Goal: Information Seeking & Learning: Learn about a topic

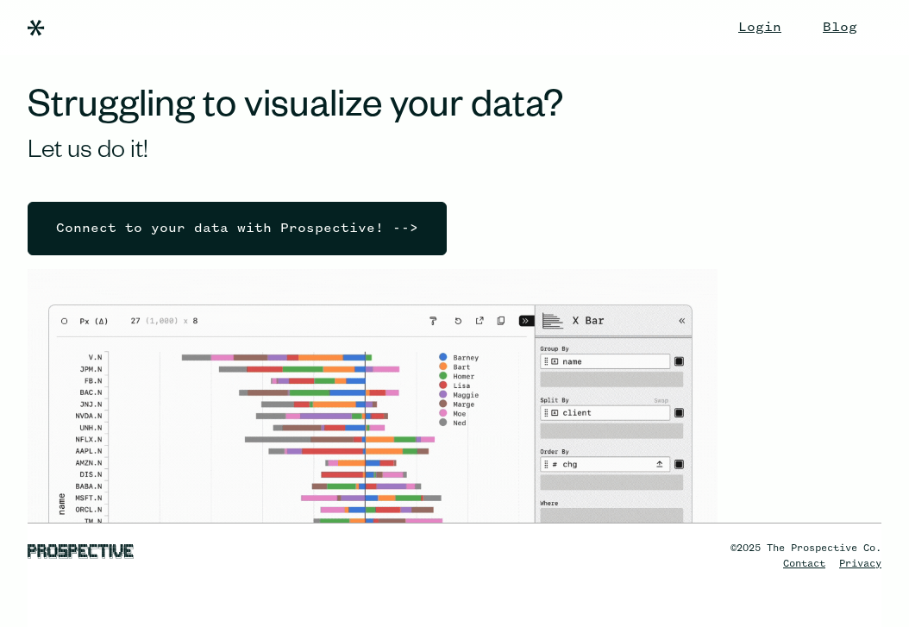
click at [375, 236] on div "Connect to your data with Prospective! -->" at bounding box center [237, 229] width 390 height 52
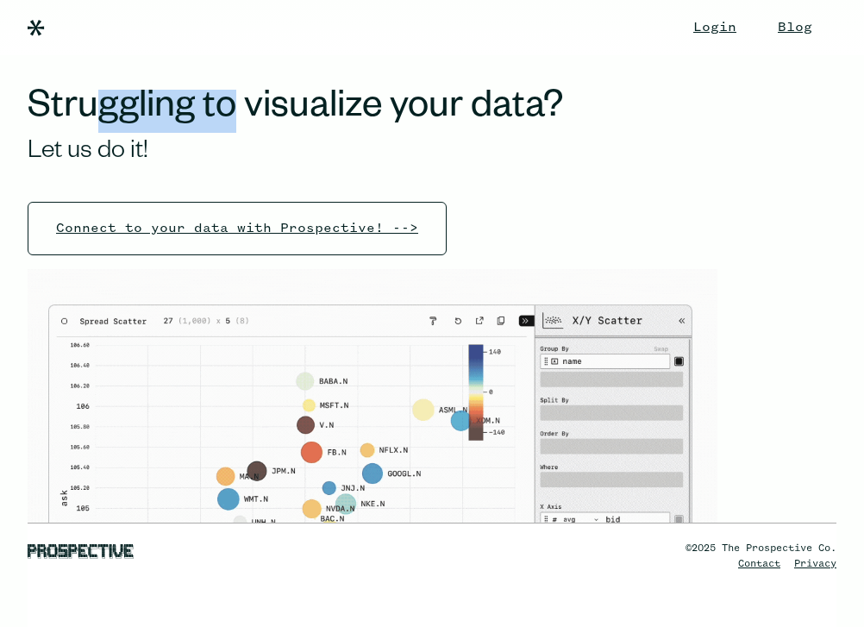
drag, startPoint x: 104, startPoint y: 111, endPoint x: 292, endPoint y: 115, distance: 188.1
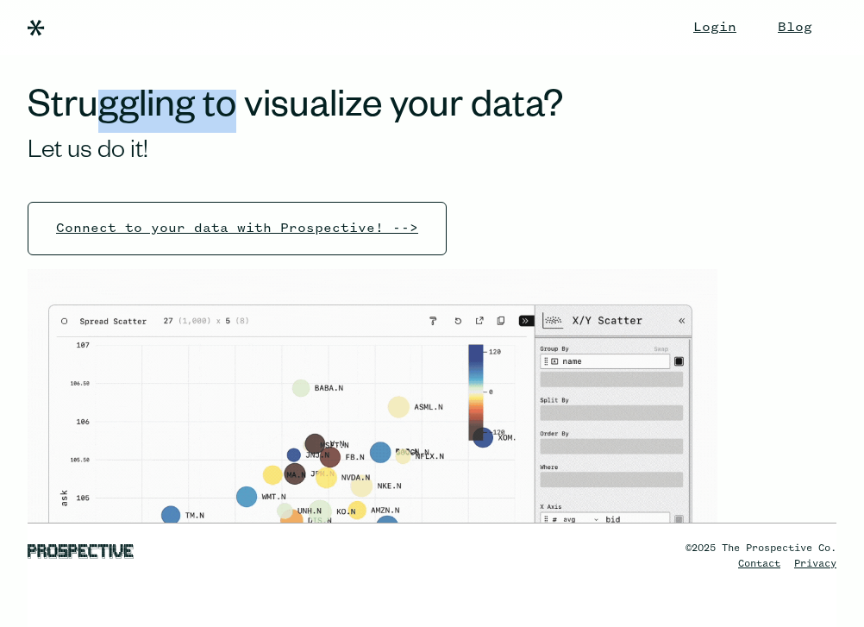
click at [292, 114] on h1 "Struggling to visualize your data?" at bounding box center [366, 111] width 676 height 43
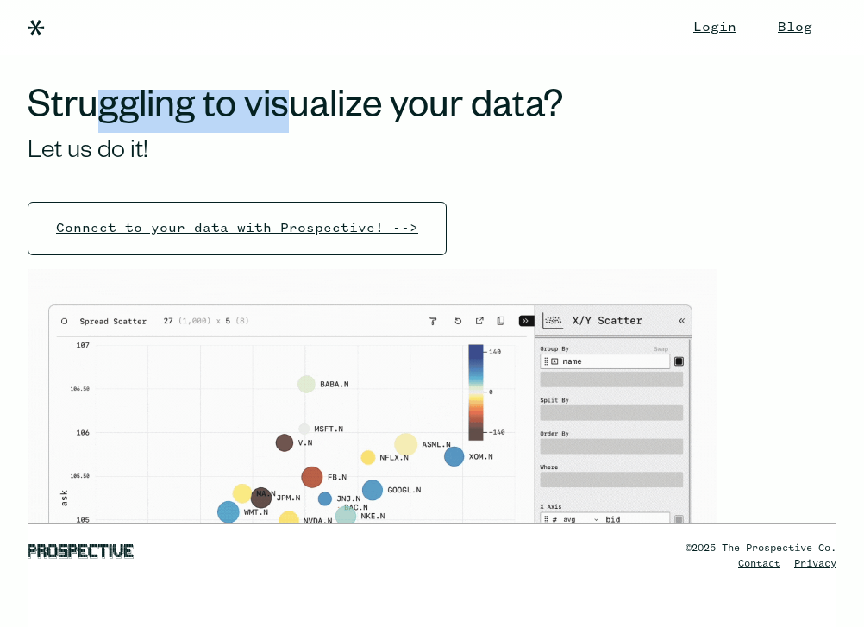
click at [292, 115] on h1 "Struggling to visualize your data?" at bounding box center [366, 111] width 676 height 43
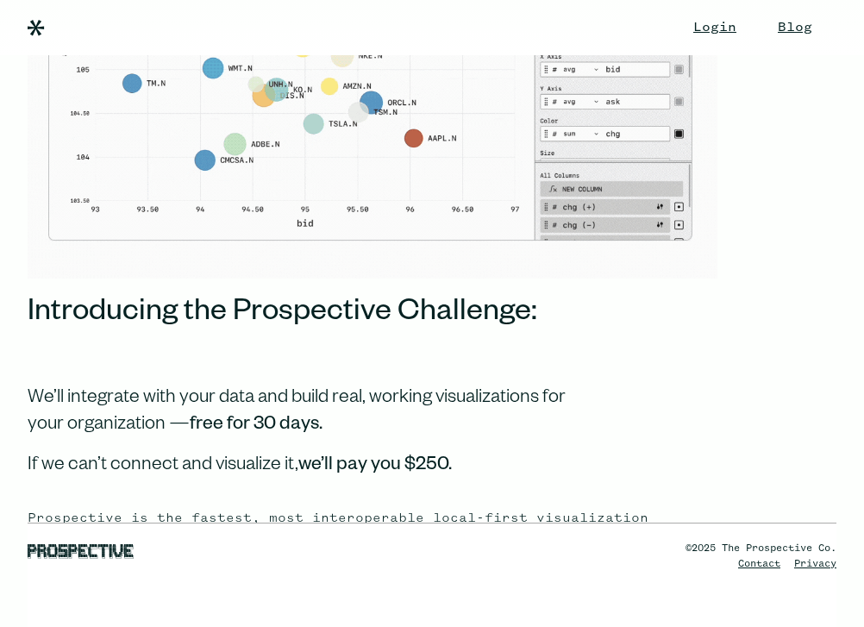
scroll to position [469, 0]
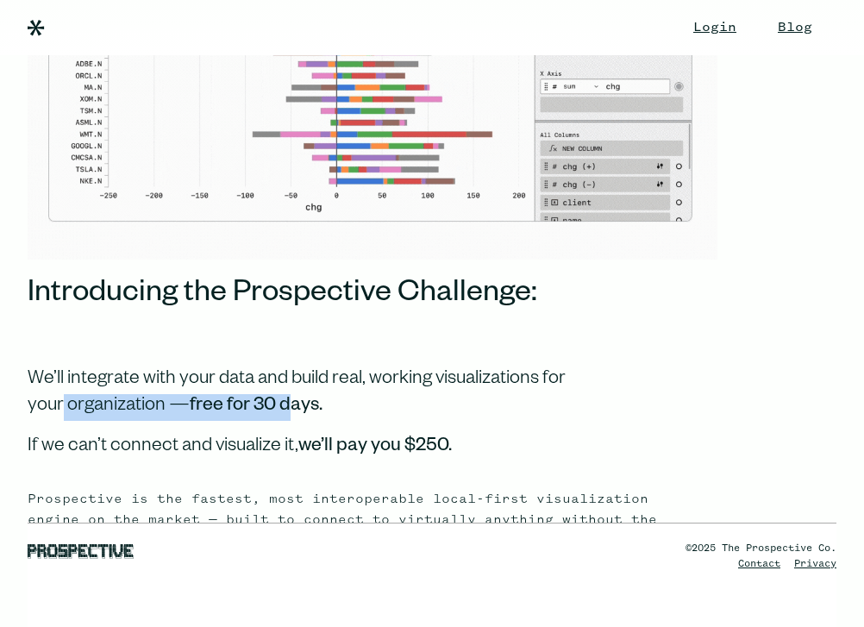
drag, startPoint x: 87, startPoint y: 405, endPoint x: 372, endPoint y: 405, distance: 284.7
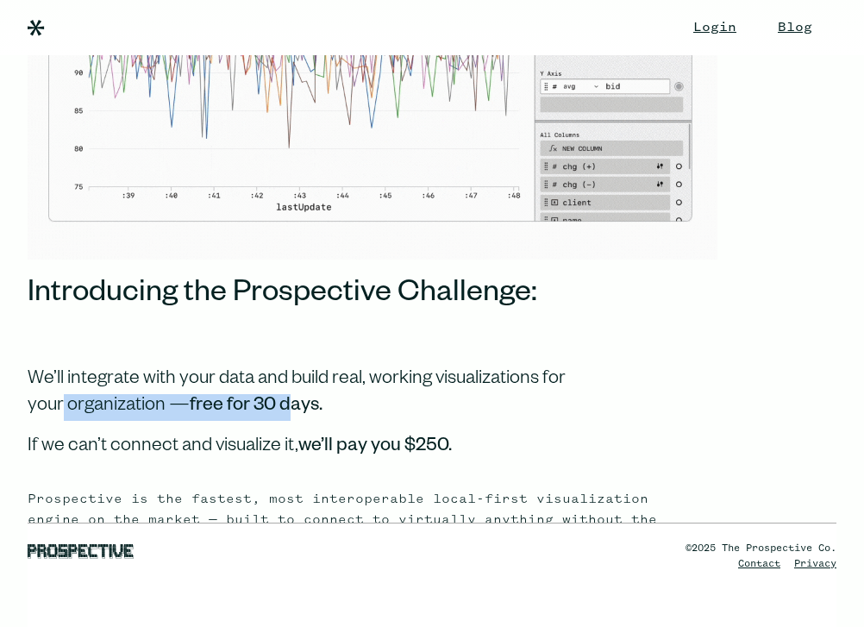
click at [371, 406] on div "We’ll integrate with your data and build real, working visualizations for your …" at bounding box center [297, 394] width 538 height 53
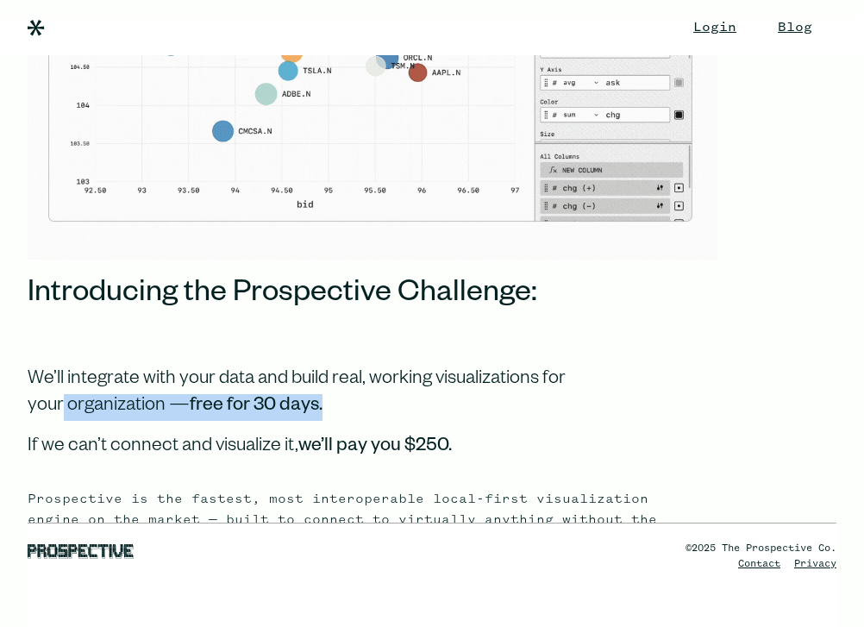
click at [372, 405] on div "We’ll integrate with your data and build real, working visualizations for your …" at bounding box center [297, 394] width 538 height 53
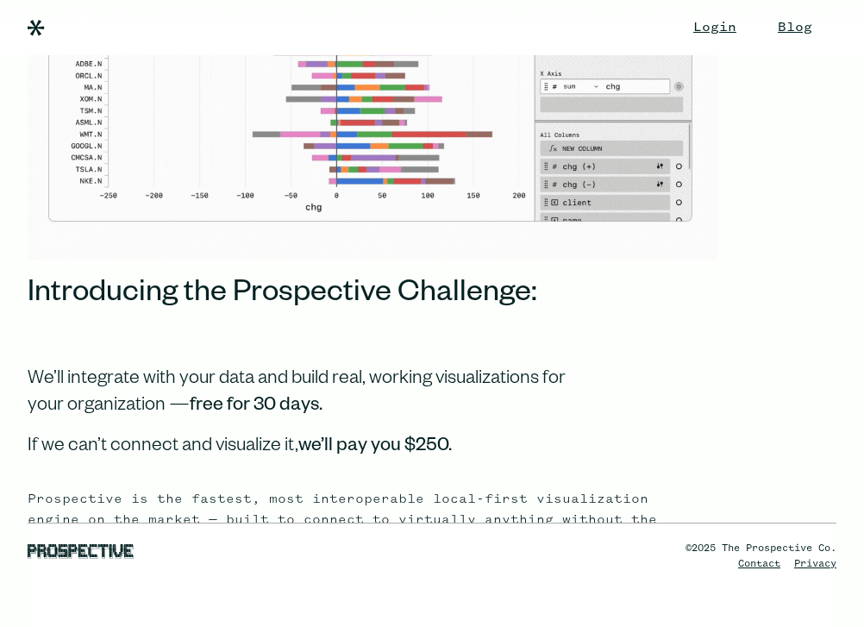
drag, startPoint x: 196, startPoint y: 452, endPoint x: 350, endPoint y: 452, distance: 154.4
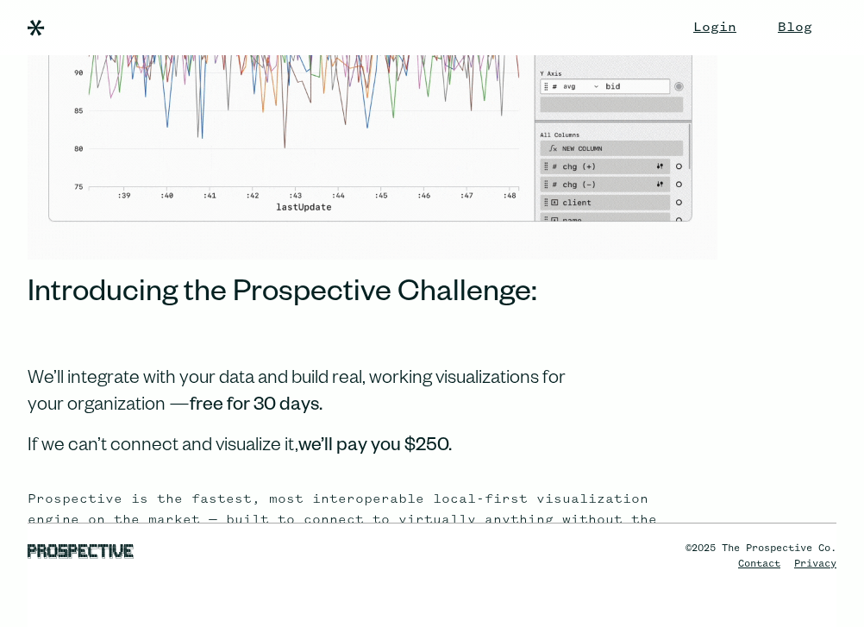
click at [254, 452] on div "If we can’t connect and visualize it, we’ll pay you $250." at bounding box center [297, 448] width 538 height 27
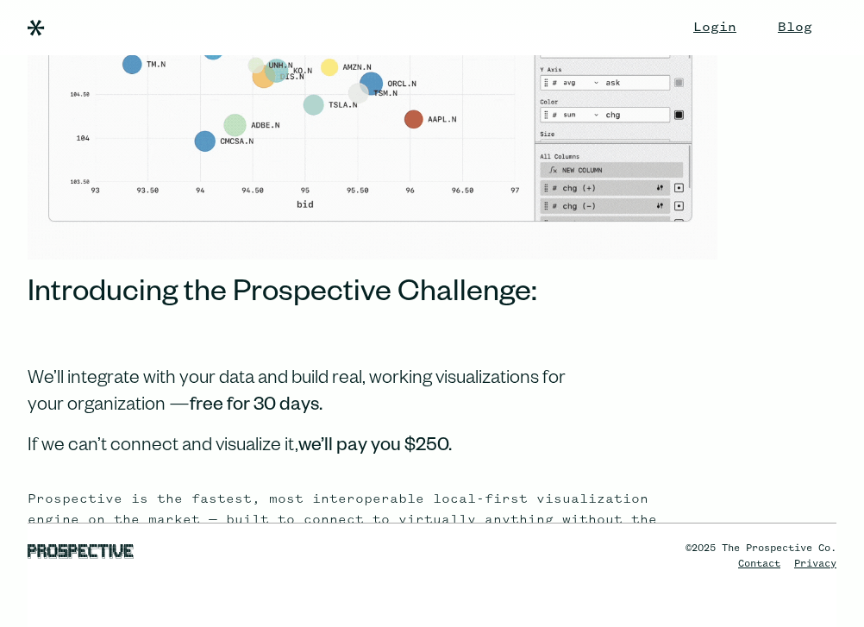
click at [350, 452] on strong "we’ll pay you $250." at bounding box center [375, 447] width 154 height 21
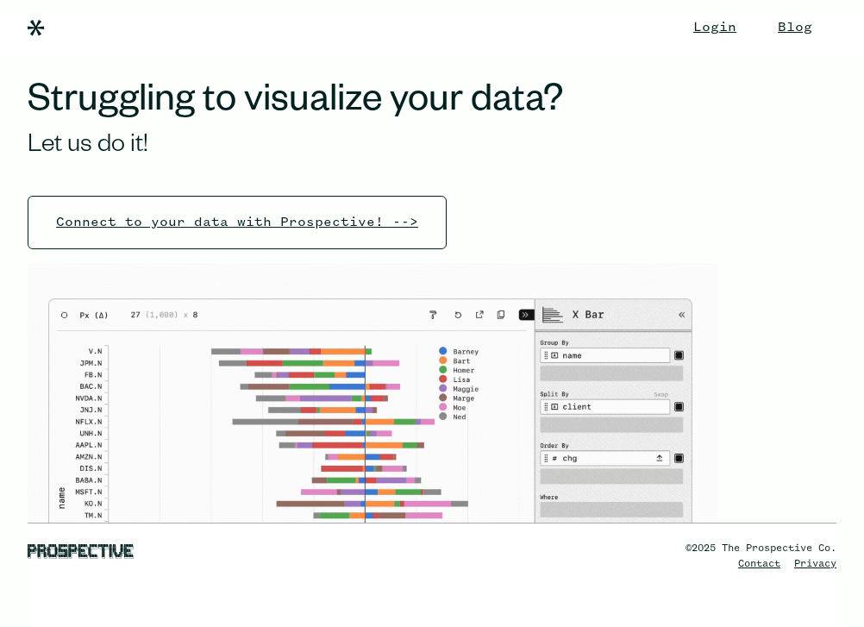
scroll to position [0, 0]
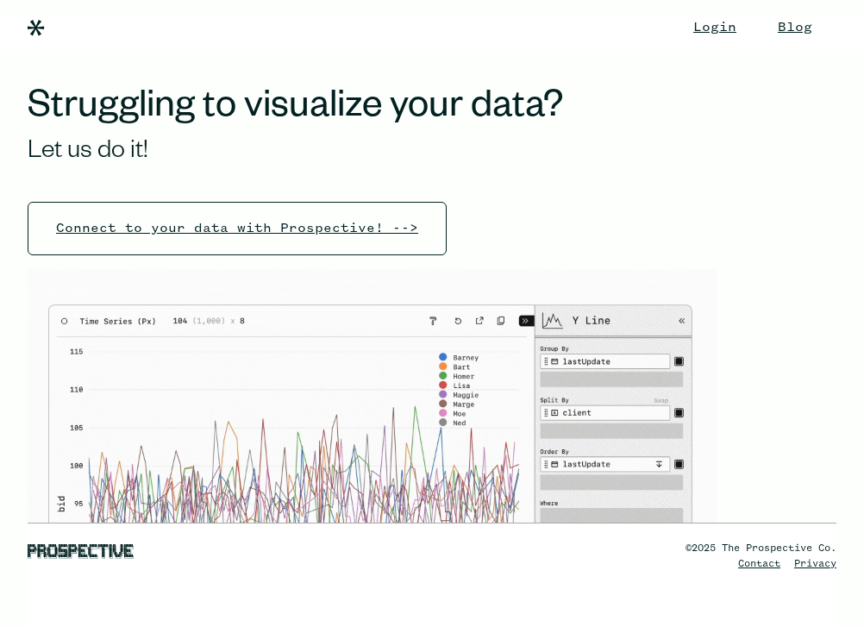
click at [546, 204] on div "Connect to your data with Prospective! -->" at bounding box center [366, 235] width 676 height 67
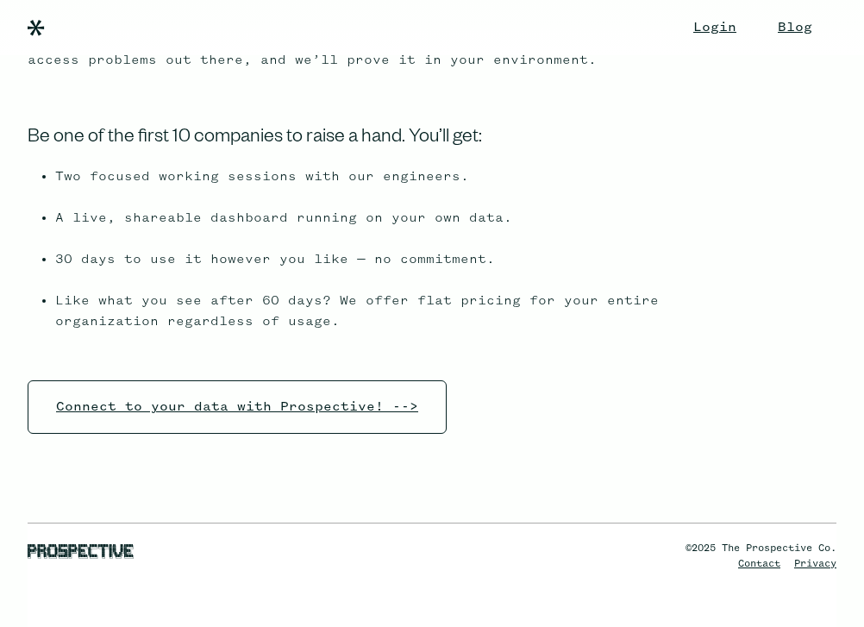
scroll to position [1012, 0]
